Goal: Task Accomplishment & Management: Manage account settings

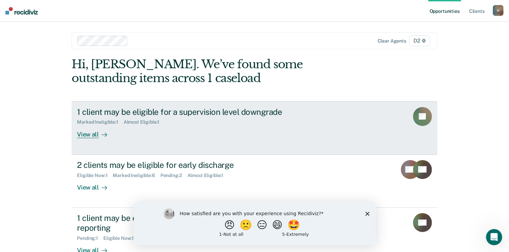
click at [96, 135] on div "View all" at bounding box center [96, 131] width 38 height 13
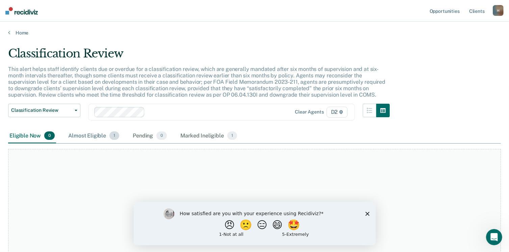
click at [98, 135] on div "Almost Eligible 1" at bounding box center [94, 136] width 54 height 15
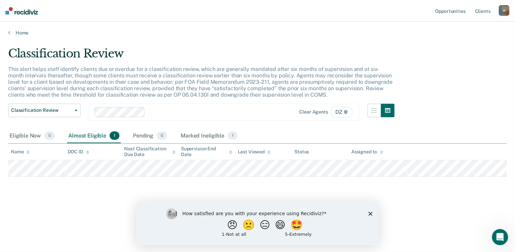
click at [369, 215] on icon "Close survey" at bounding box center [370, 214] width 4 height 4
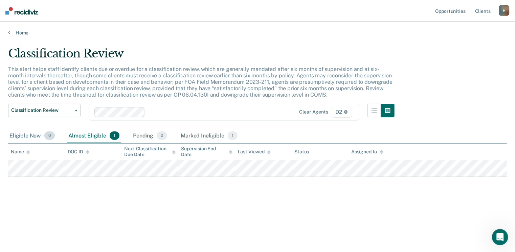
click at [27, 135] on div "Eligible Now 0" at bounding box center [32, 136] width 48 height 15
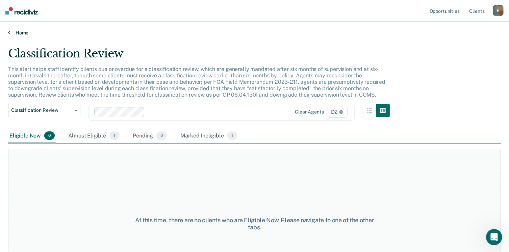
click at [16, 33] on link "Home" at bounding box center [254, 33] width 493 height 6
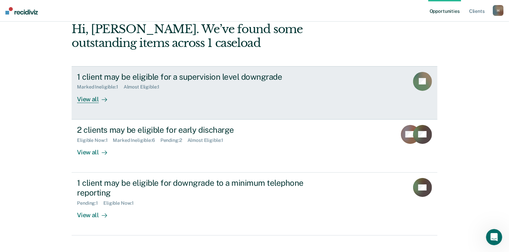
scroll to position [45, 0]
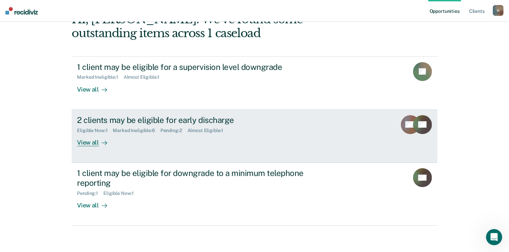
click at [87, 145] on div "View all" at bounding box center [96, 139] width 38 height 13
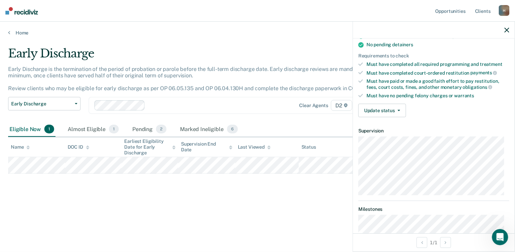
scroll to position [157, 0]
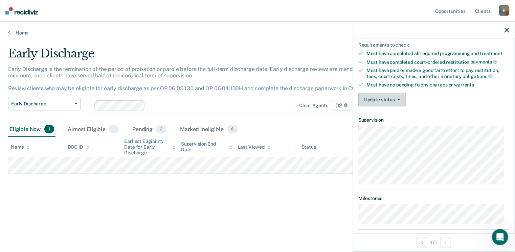
click at [384, 93] on button "Update status" at bounding box center [382, 100] width 48 height 14
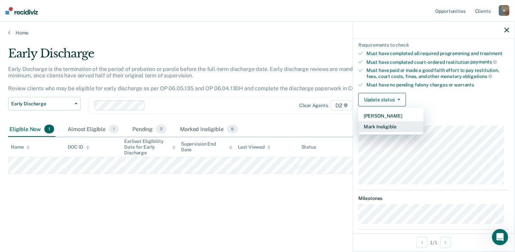
click at [382, 124] on button "Mark Ineligible" at bounding box center [390, 126] width 65 height 11
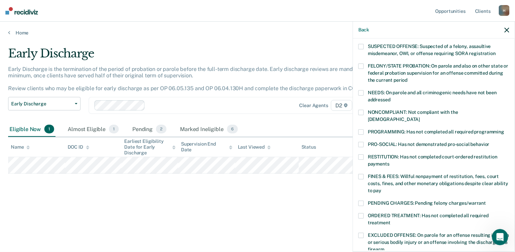
scroll to position [65, 0]
click at [364, 111] on label "NONCOMPLIANT: Not compliant with the [DEMOGRAPHIC_DATA]" at bounding box center [433, 118] width 151 height 14
click at [420, 118] on input "NONCOMPLIANT: Not compliant with the [DEMOGRAPHIC_DATA]" at bounding box center [420, 118] width 0 height 0
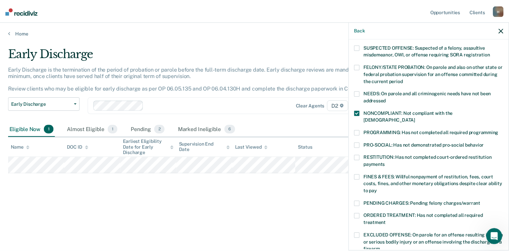
scroll to position [186, 0]
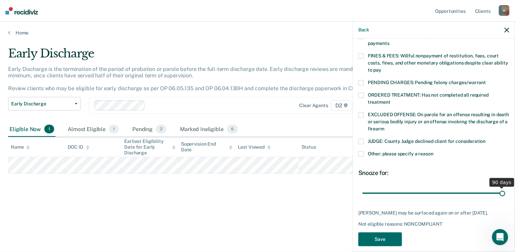
drag, startPoint x: 407, startPoint y: 184, endPoint x: 510, endPoint y: 174, distance: 103.6
type input "90"
click at [505, 188] on input "range" at bounding box center [433, 194] width 143 height 12
click at [374, 238] on button "Save" at bounding box center [380, 240] width 44 height 14
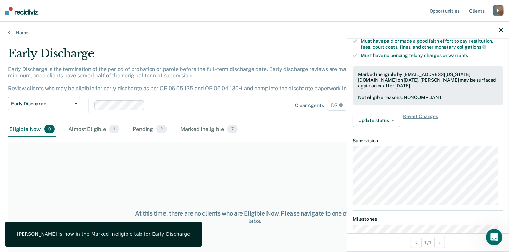
click at [500, 29] on icon "button" at bounding box center [501, 30] width 5 height 5
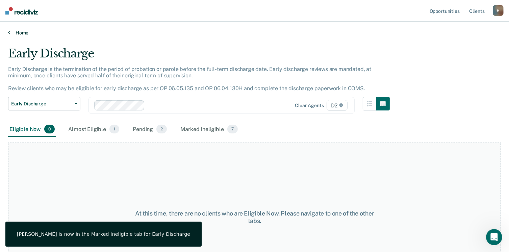
click at [18, 31] on link "Home" at bounding box center [254, 33] width 493 height 6
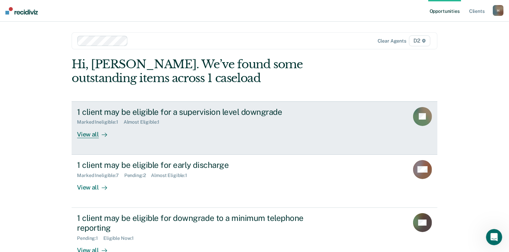
scroll to position [45, 0]
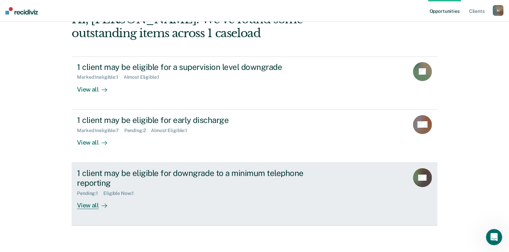
click at [87, 205] on div "View all" at bounding box center [96, 202] width 38 height 13
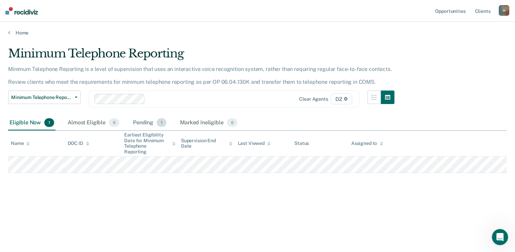
click at [139, 122] on div "Pending 1" at bounding box center [150, 123] width 36 height 15
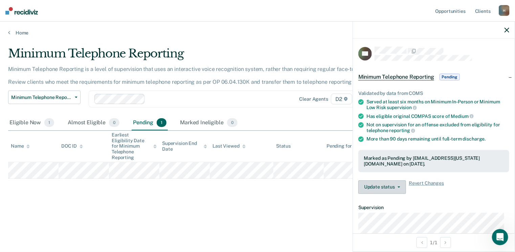
click at [382, 186] on button "Update status" at bounding box center [382, 188] width 48 height 14
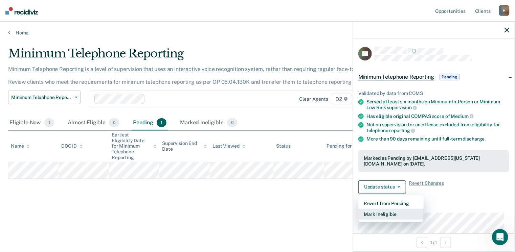
click at [375, 213] on button "Mark Ineligible" at bounding box center [390, 214] width 65 height 11
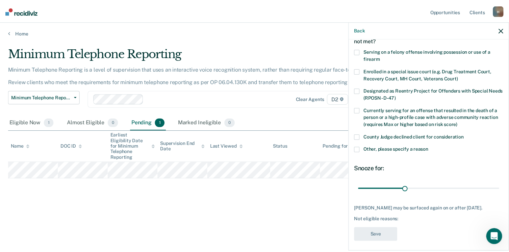
scroll to position [41, 0]
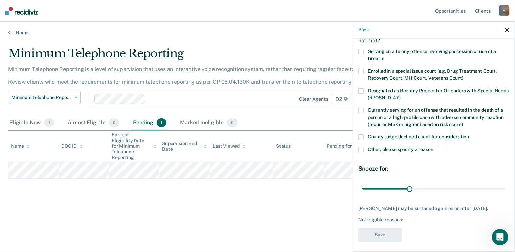
click at [365, 135] on label "County Judge declined client for consideration" at bounding box center [433, 138] width 151 height 7
click at [469, 135] on input "County Judge declined client for consideration" at bounding box center [469, 135] width 0 height 0
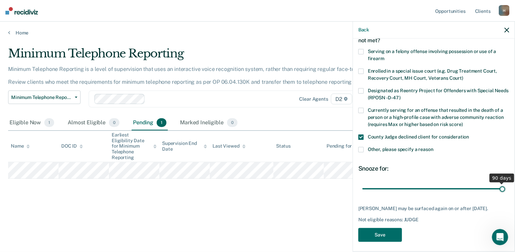
drag, startPoint x: 407, startPoint y: 188, endPoint x: 517, endPoint y: 196, distance: 109.9
type input "90"
click at [505, 195] on input "range" at bounding box center [433, 189] width 143 height 12
click at [393, 231] on button "Save" at bounding box center [380, 235] width 44 height 14
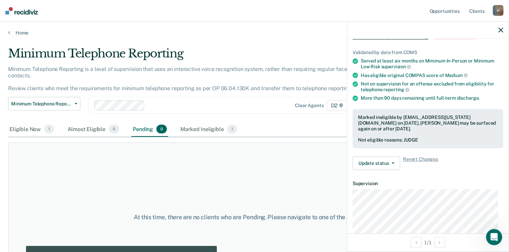
click at [500, 30] on icon "button" at bounding box center [501, 30] width 5 height 5
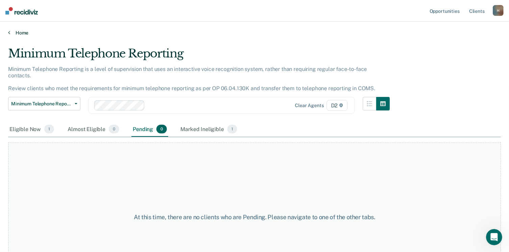
click at [22, 30] on link "Home" at bounding box center [254, 33] width 493 height 6
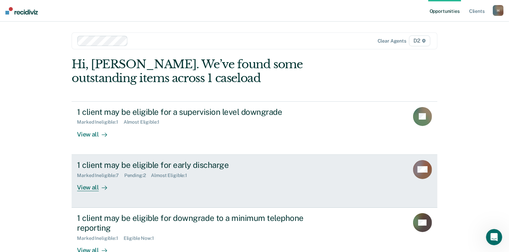
scroll to position [45, 0]
